Goal: Information Seeking & Learning: Learn about a topic

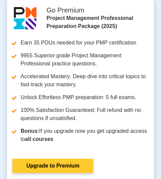
scroll to position [3173, 0]
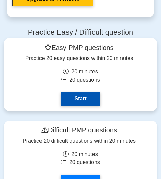
click at [85, 97] on link "Start" at bounding box center [80, 99] width 39 height 14
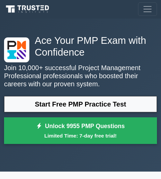
scroll to position [0, 0]
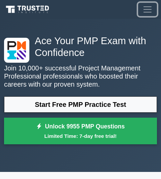
click at [147, 7] on span "Toggle navigation" at bounding box center [147, 9] width 10 height 10
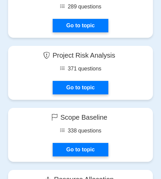
scroll to position [1654, 0]
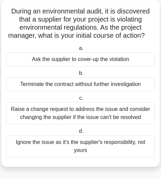
scroll to position [38, 0]
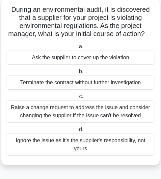
click at [83, 130] on span "d." at bounding box center [81, 130] width 4 height 6
click at [78, 130] on input "d. Ignore the issue as it's the supplier's responsibility, not yours" at bounding box center [78, 130] width 0 height 4
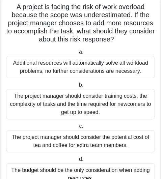
scroll to position [0, 0]
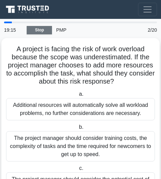
click at [49, 31] on link "Stop" at bounding box center [39, 30] width 25 height 8
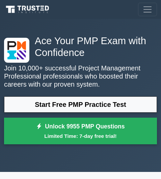
scroll to position [1640, 0]
